Goal: Book appointment/travel/reservation

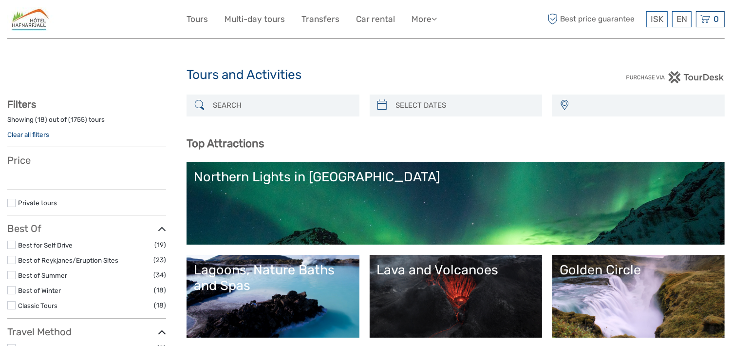
select select
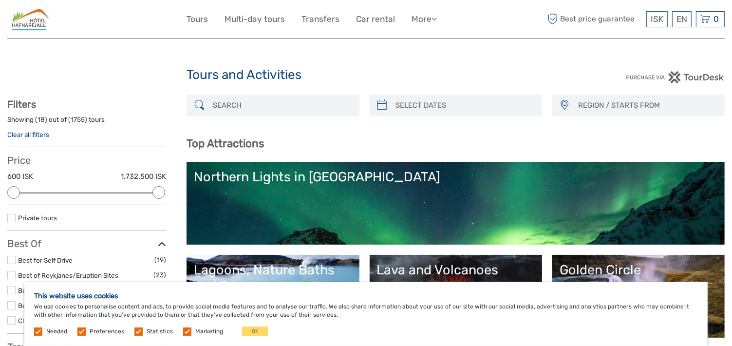
click at [353, 191] on link "Northern Lights in [GEOGRAPHIC_DATA]" at bounding box center [456, 203] width 524 height 68
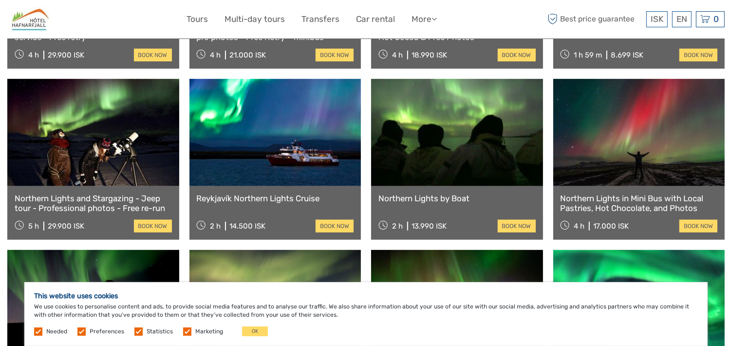
scroll to position [522, 0]
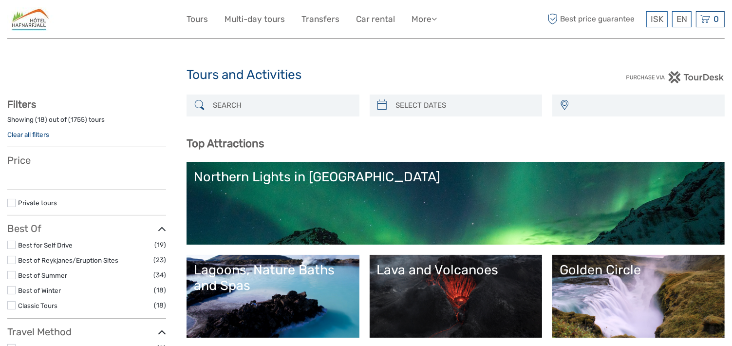
click at [439, 189] on link "Northern Lights in [GEOGRAPHIC_DATA]" at bounding box center [456, 203] width 524 height 68
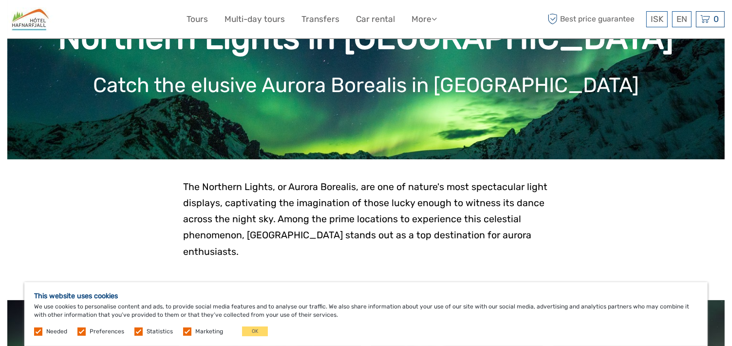
scroll to position [73, 0]
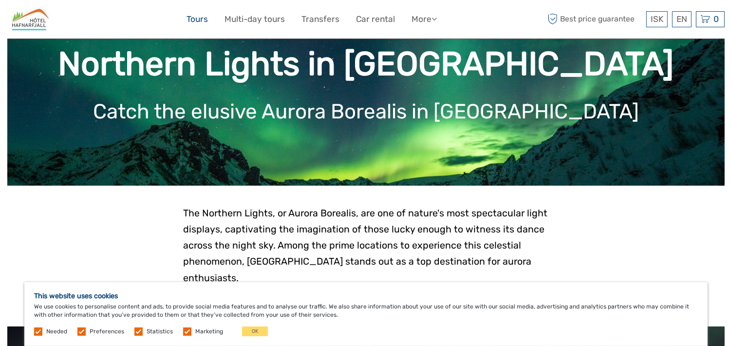
click at [201, 24] on link "Tours" at bounding box center [197, 19] width 21 height 14
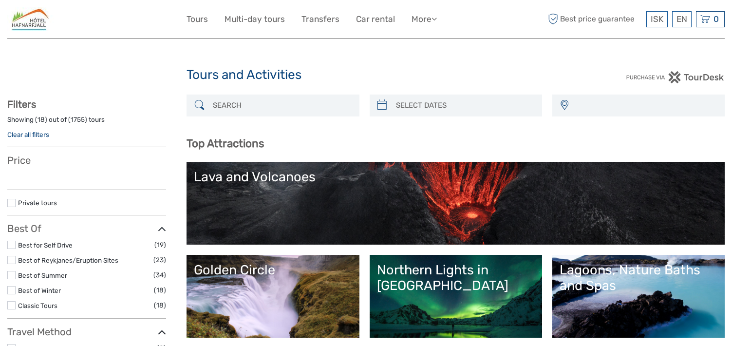
select select
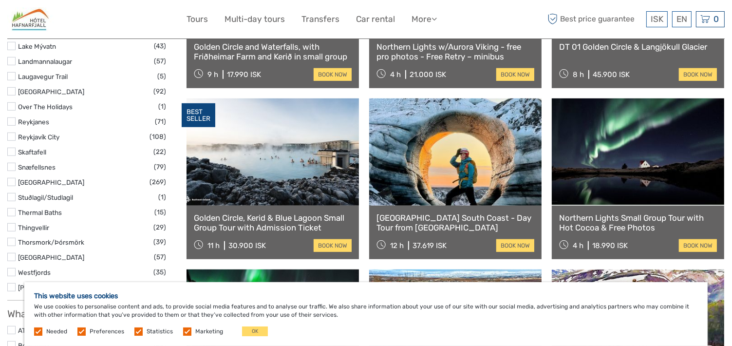
scroll to position [627, 0]
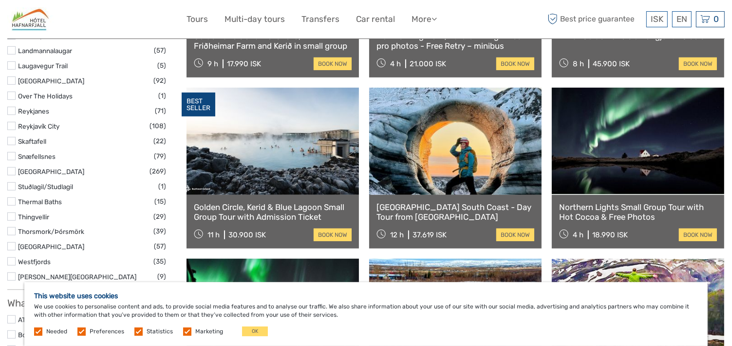
drag, startPoint x: 725, startPoint y: 126, endPoint x: 722, endPoint y: 143, distance: 16.9
